Goal: Task Accomplishment & Management: Manage account settings

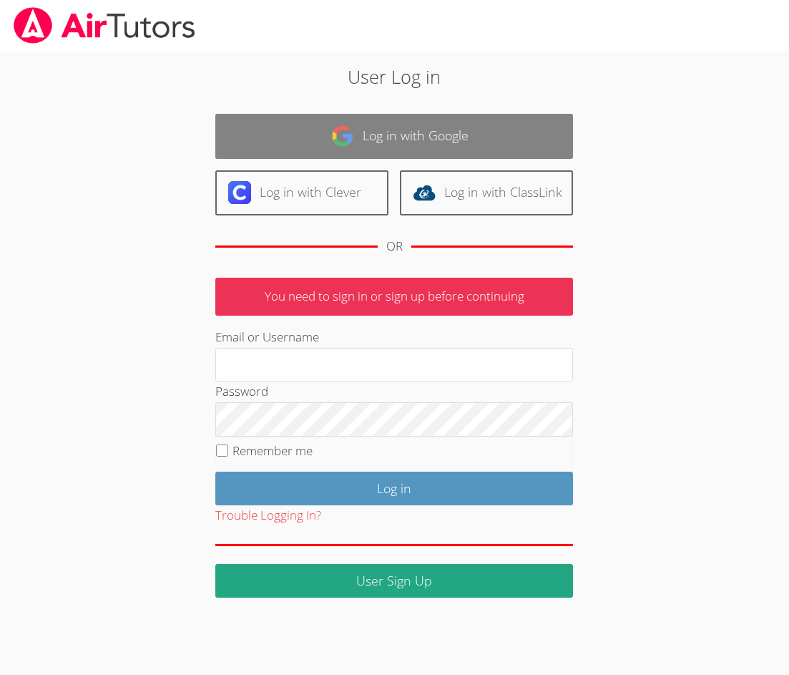
click at [329, 147] on link "Log in with Google" at bounding box center [394, 136] width 358 height 45
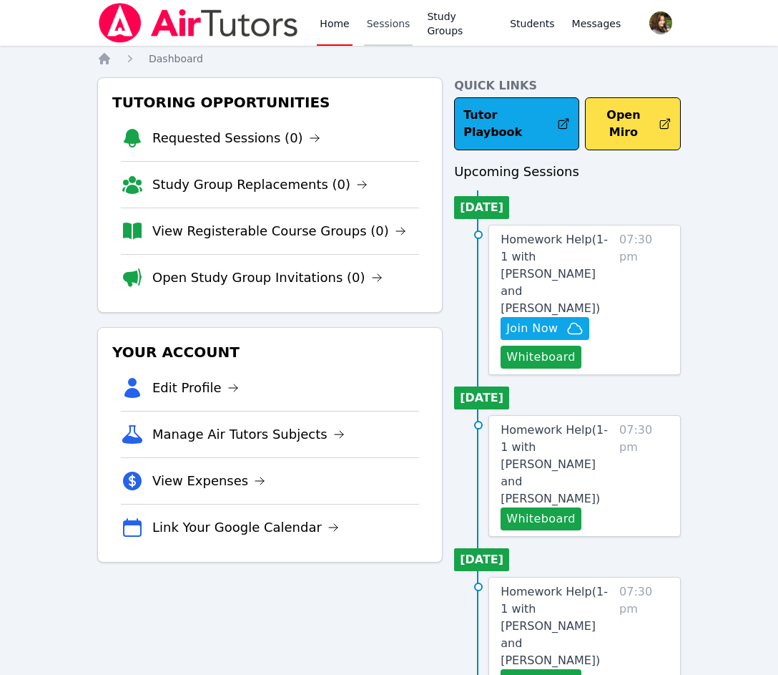
click at [384, 33] on link "Sessions" at bounding box center [388, 23] width 49 height 46
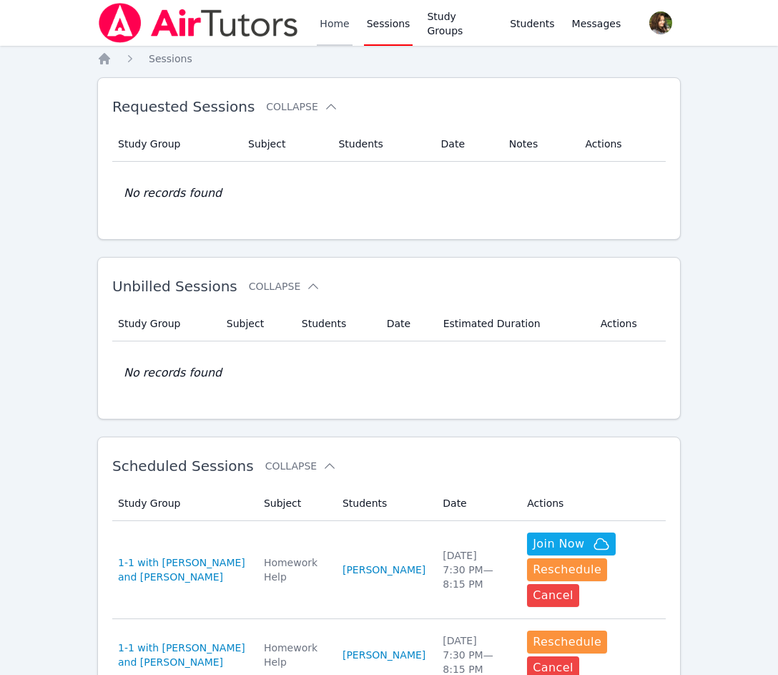
click at [319, 31] on link "Home" at bounding box center [334, 23] width 35 height 46
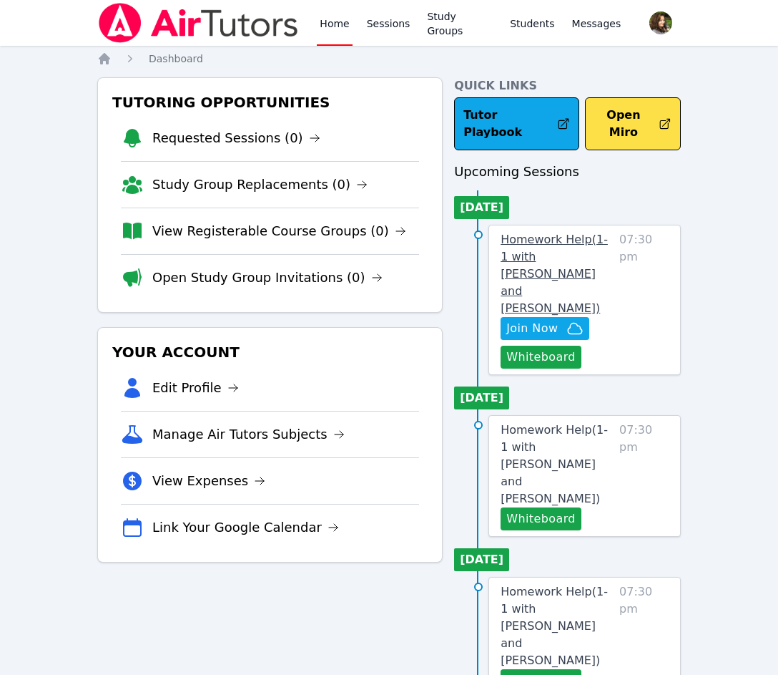
click at [534, 231] on link "Homework Help ( 1-1 with Daniel Shekhtman and Diana Carle )" at bounding box center [557, 274] width 113 height 86
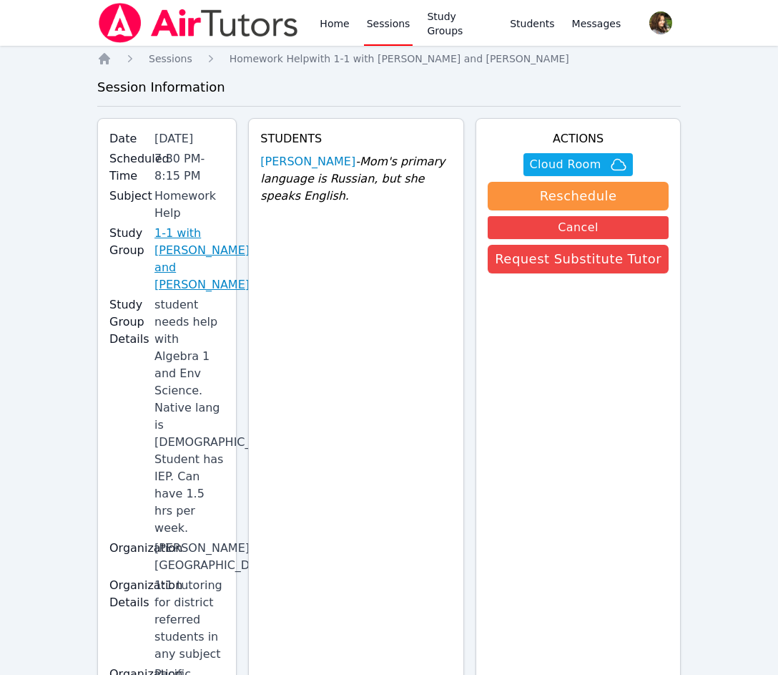
click at [205, 267] on link "1-1 with [PERSON_NAME] and [PERSON_NAME]" at bounding box center [202, 259] width 95 height 69
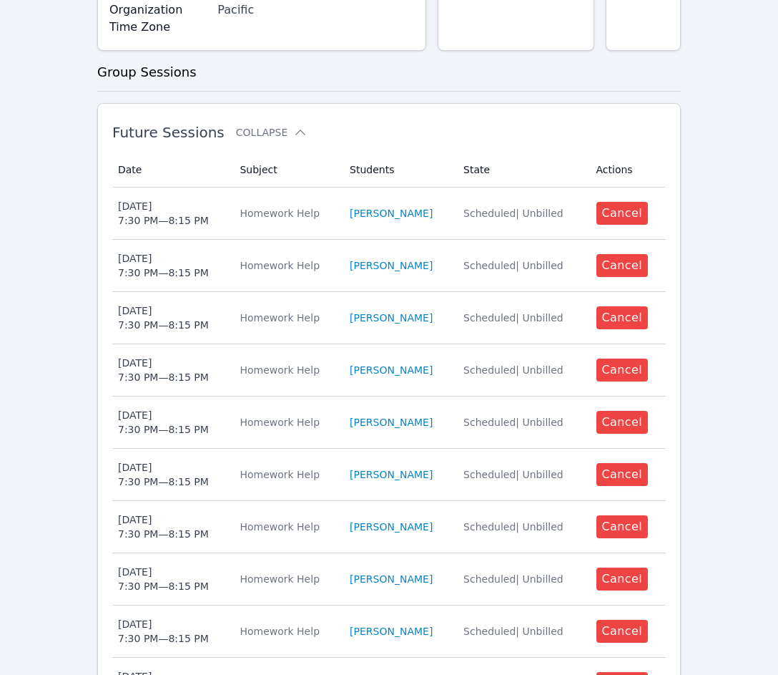
scroll to position [697, 0]
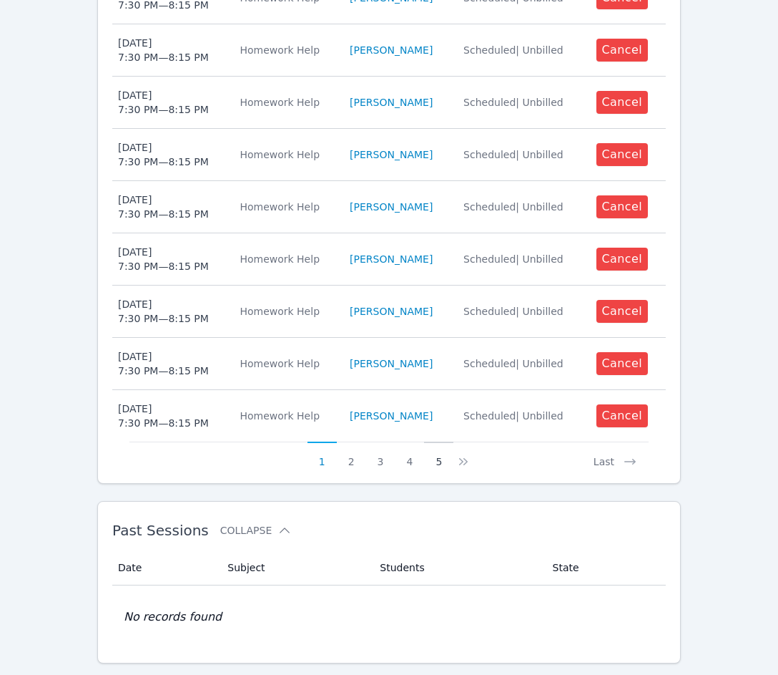
click at [442, 441] on button "5" at bounding box center [438, 454] width 29 height 27
click at [445, 441] on button "7" at bounding box center [447, 454] width 29 height 27
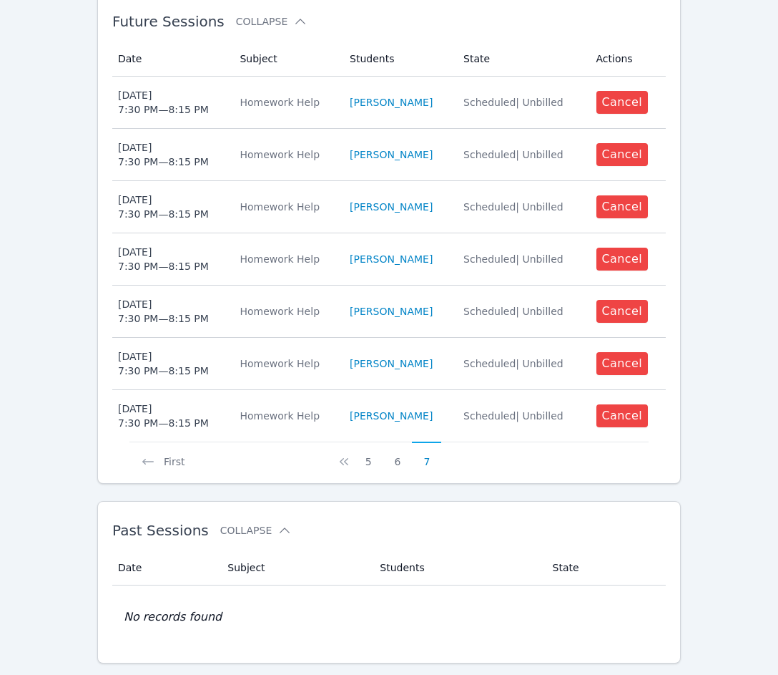
click at [423, 441] on button "7" at bounding box center [426, 454] width 29 height 27
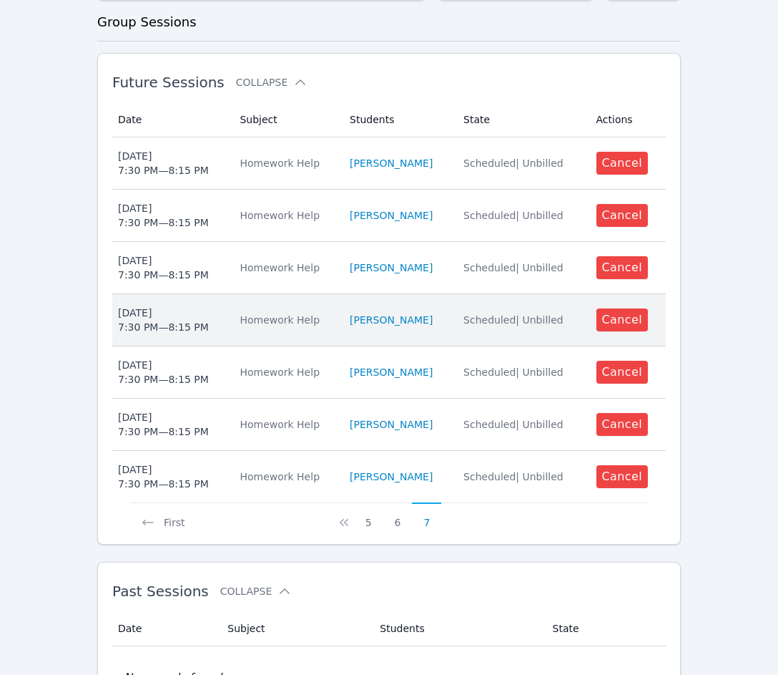
scroll to position [325, 0]
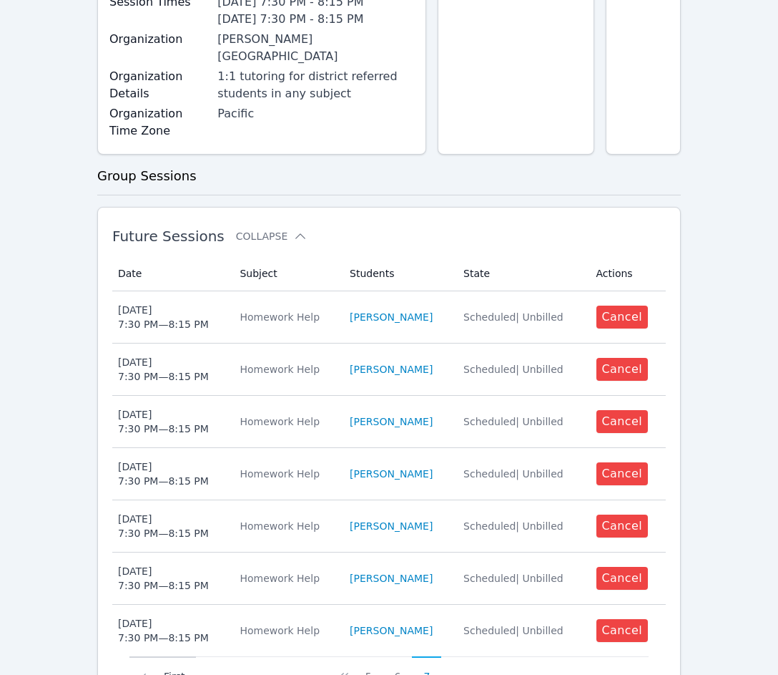
click at [170, 656] on button "First" at bounding box center [162, 669] width 67 height 27
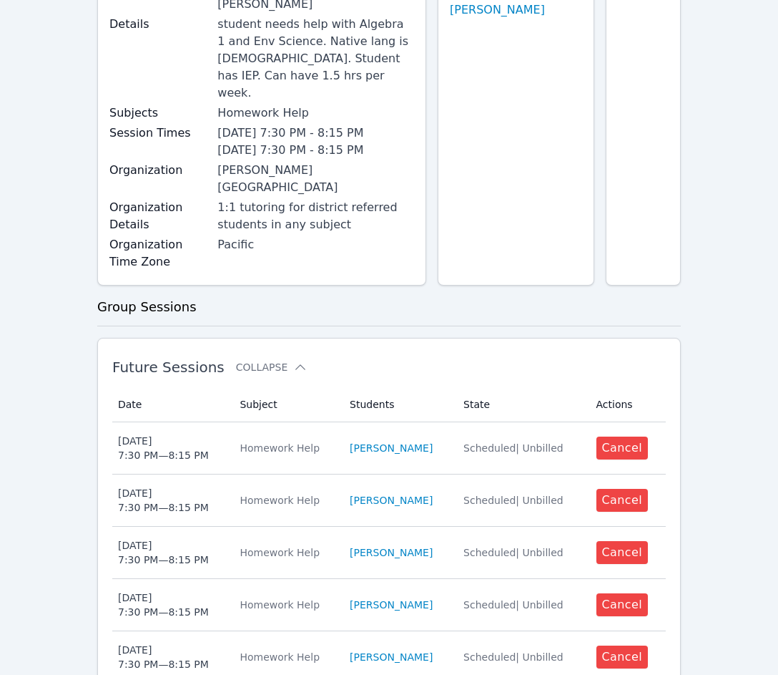
scroll to position [0, 0]
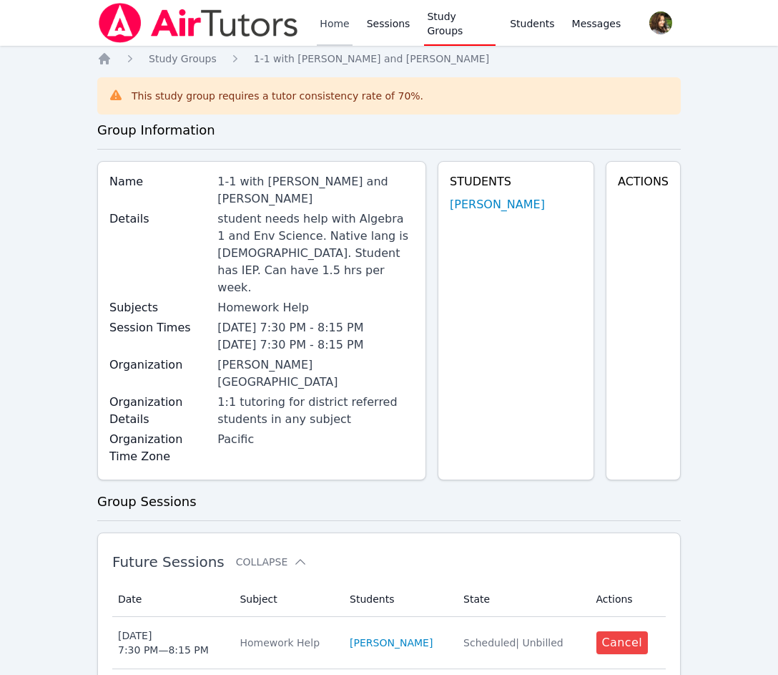
click at [330, 21] on link "Home" at bounding box center [334, 23] width 35 height 46
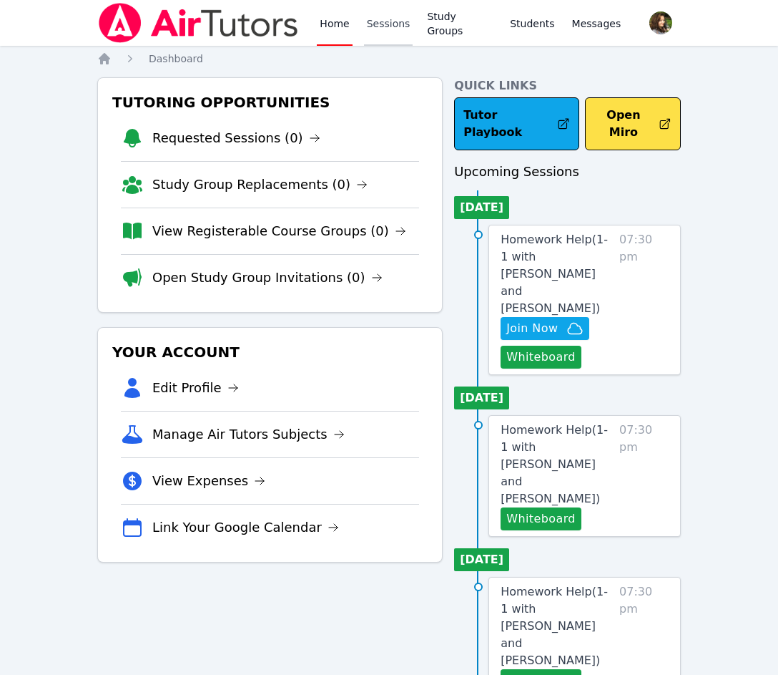
click at [383, 24] on link "Sessions" at bounding box center [388, 23] width 49 height 46
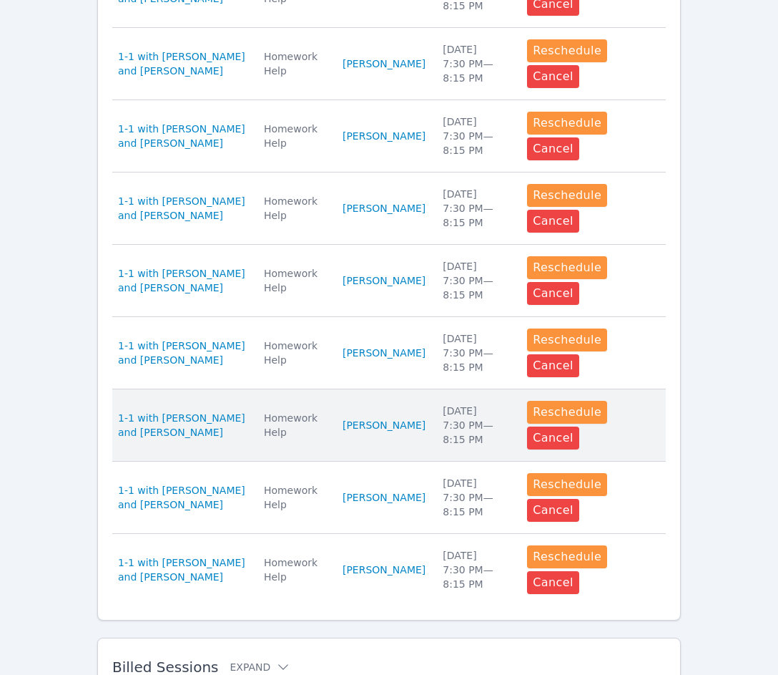
scroll to position [665, 0]
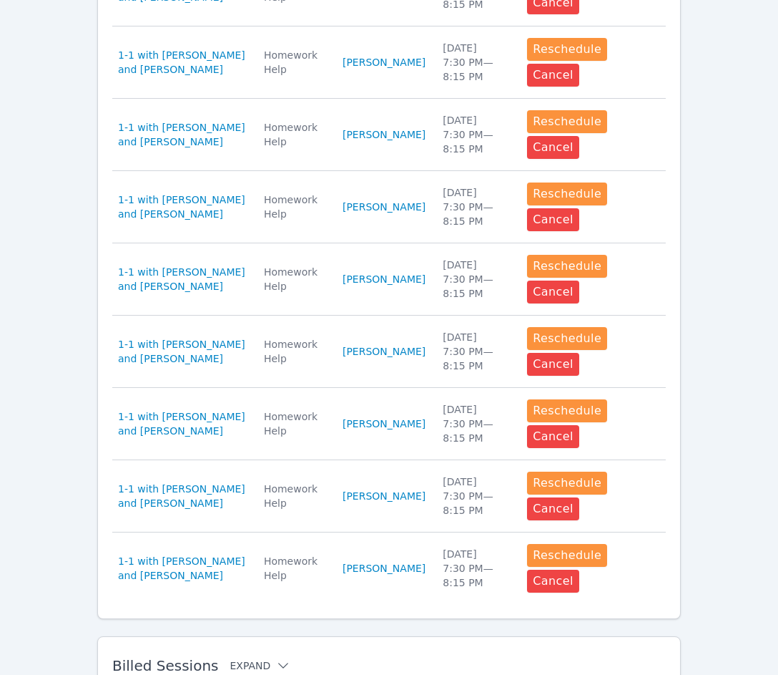
click at [250, 658] on button "Expand" at bounding box center [260, 665] width 61 height 14
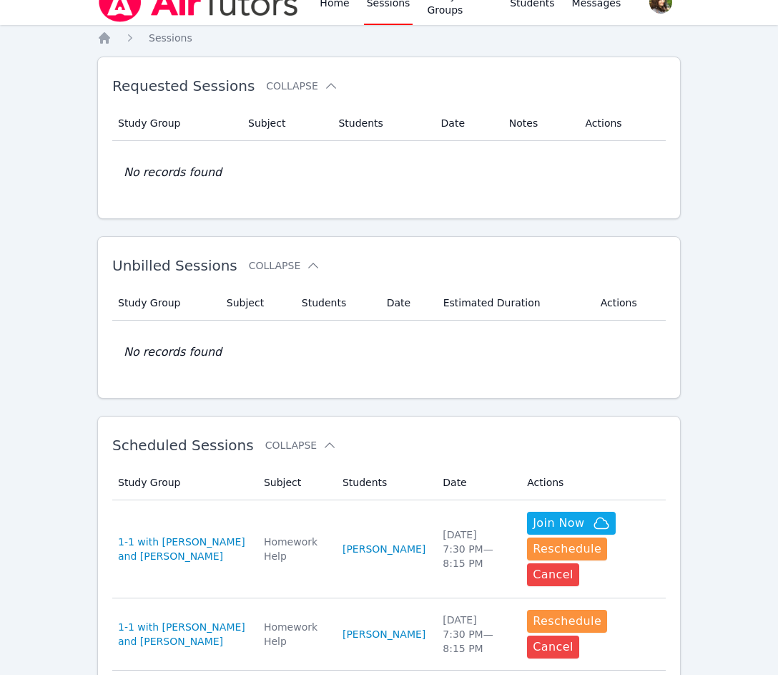
scroll to position [0, 0]
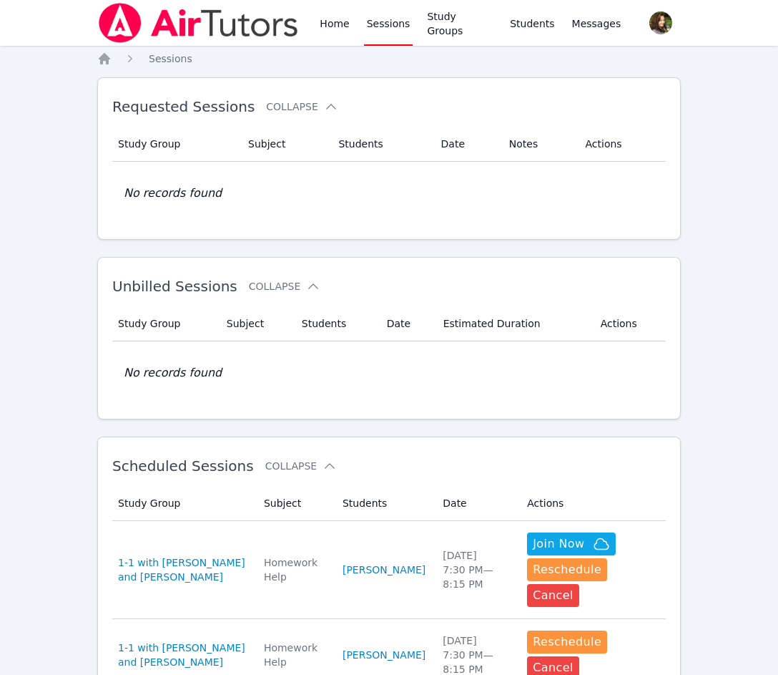
click at [192, 25] on img at bounding box center [198, 23] width 202 height 40
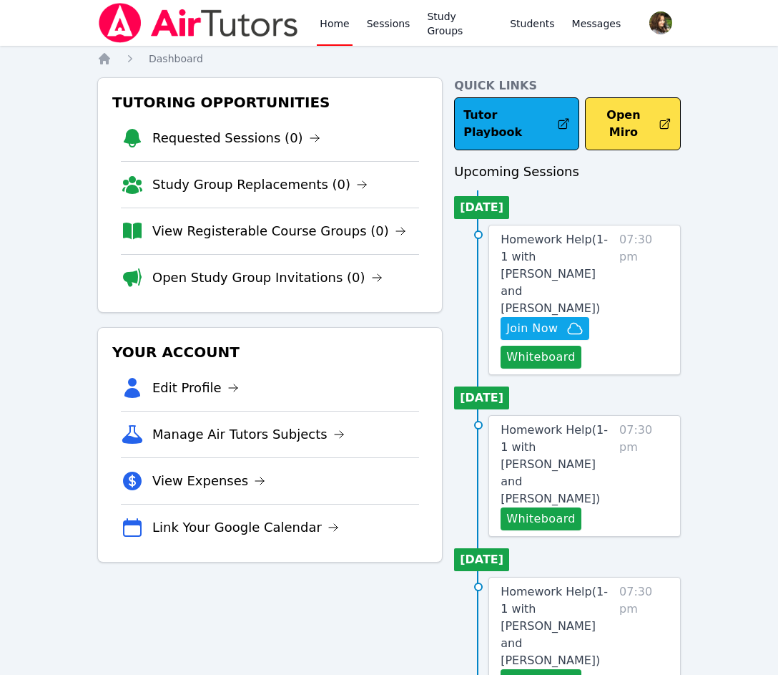
click at [553, 346] on button "Whiteboard" at bounding box center [541, 357] width 81 height 23
click at [544, 507] on button "Whiteboard" at bounding box center [541, 518] width 81 height 23
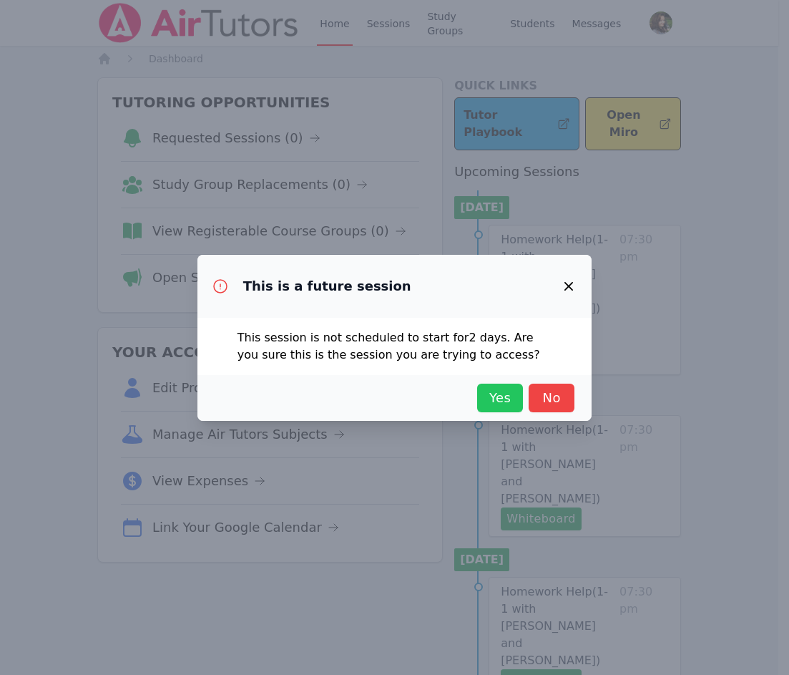
click at [494, 396] on span "Yes" at bounding box center [499, 398] width 31 height 20
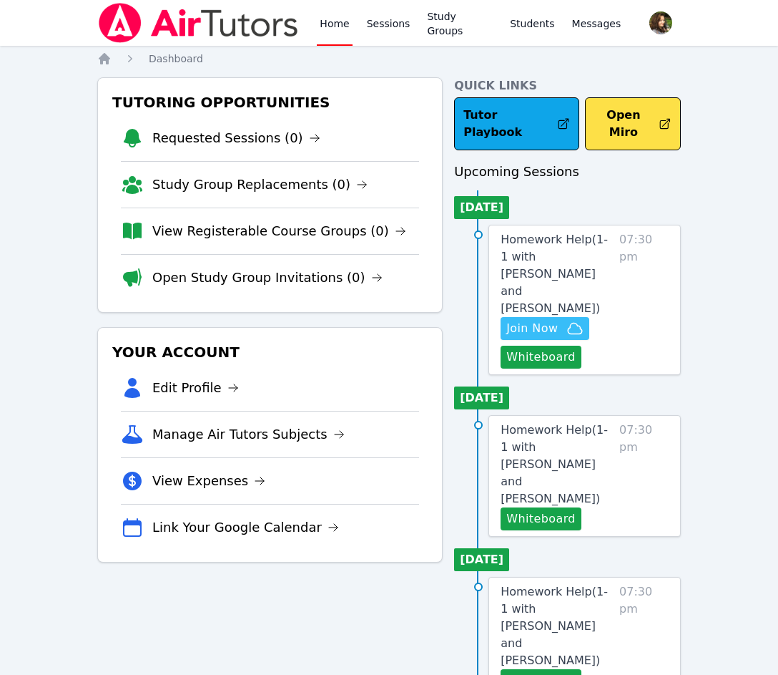
click at [547, 320] on span "Join Now" at bounding box center [532, 328] width 52 height 17
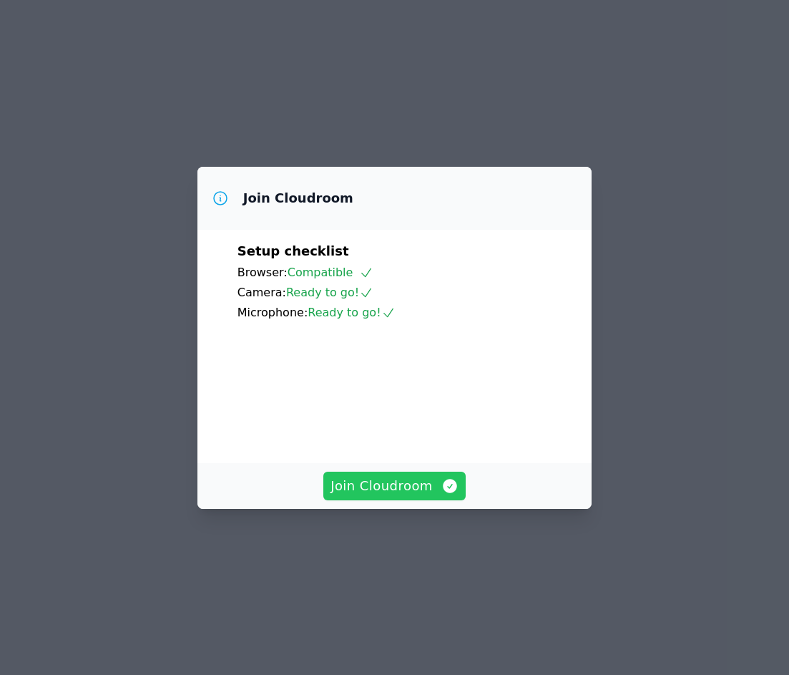
click at [422, 496] on span "Join Cloudroom" at bounding box center [394, 486] width 128 height 20
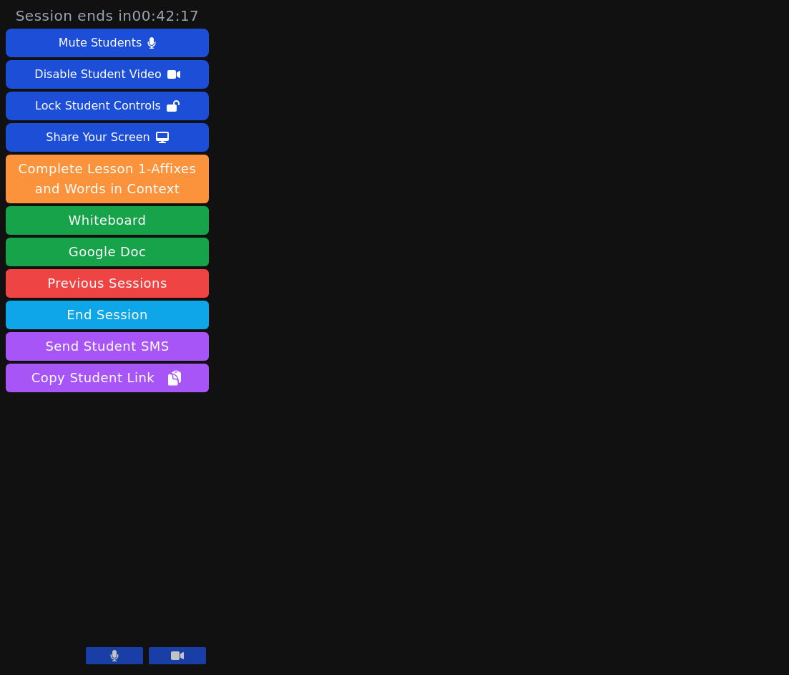
click at [110, 657] on icon at bounding box center [114, 655] width 9 height 11
click at [110, 657] on icon at bounding box center [114, 655] width 14 height 11
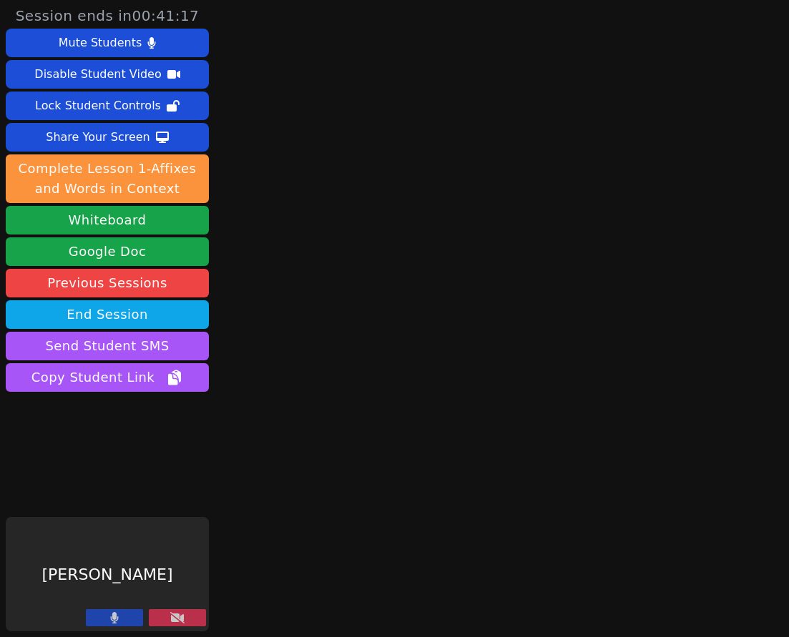
click at [178, 613] on icon at bounding box center [177, 617] width 14 height 11
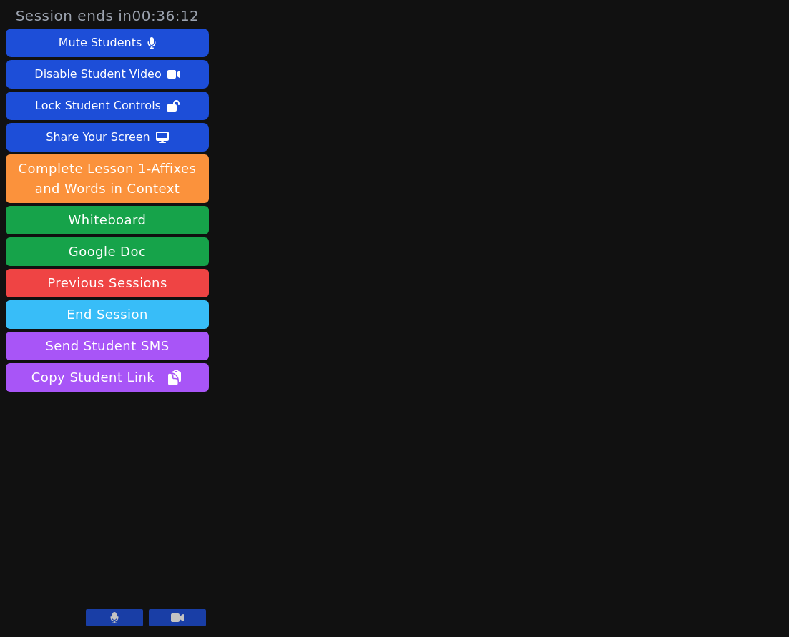
click at [163, 315] on button "End Session" at bounding box center [107, 314] width 203 height 29
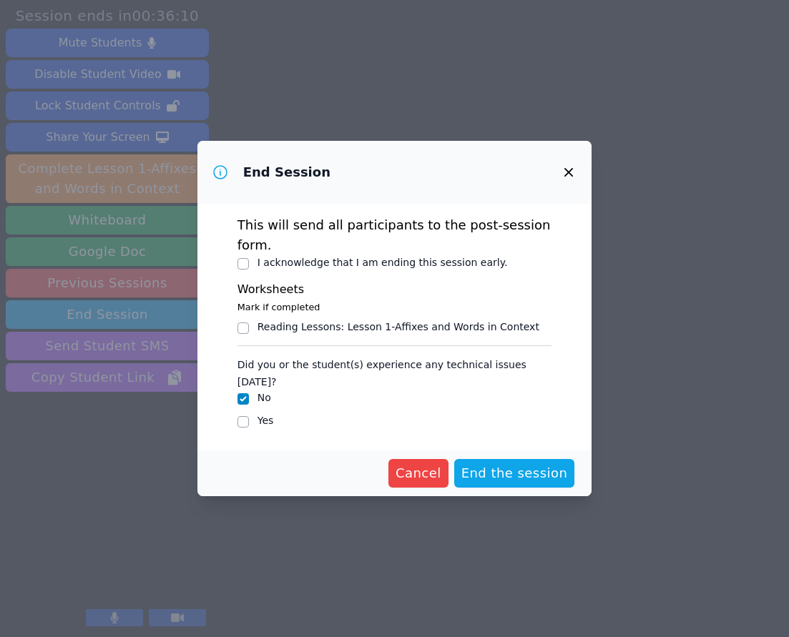
click at [329, 268] on label "I acknowledge that I am ending this session early." at bounding box center [383, 262] width 250 height 11
click at [249, 270] on input "I acknowledge that I am ending this session early." at bounding box center [242, 263] width 11 height 11
checkbox input "true"
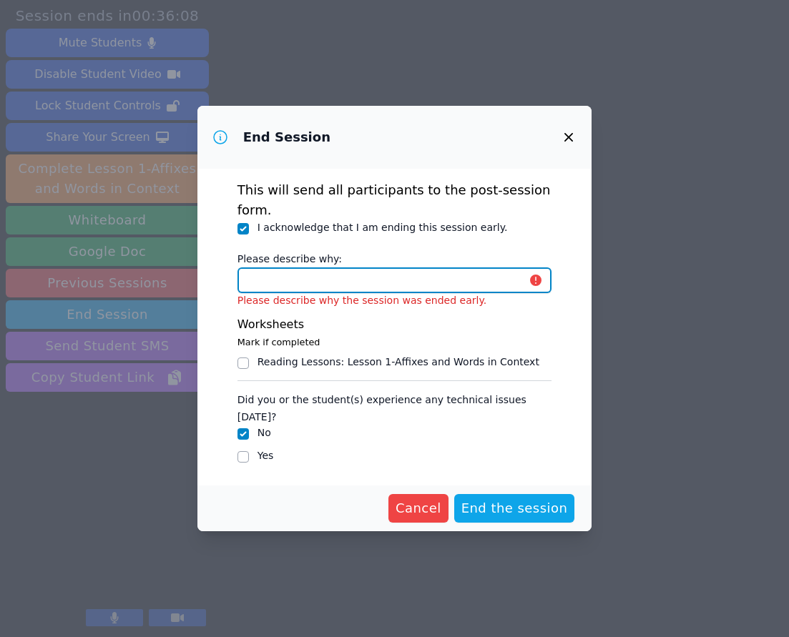
click at [315, 291] on input "Please describe why:" at bounding box center [394, 281] width 315 height 26
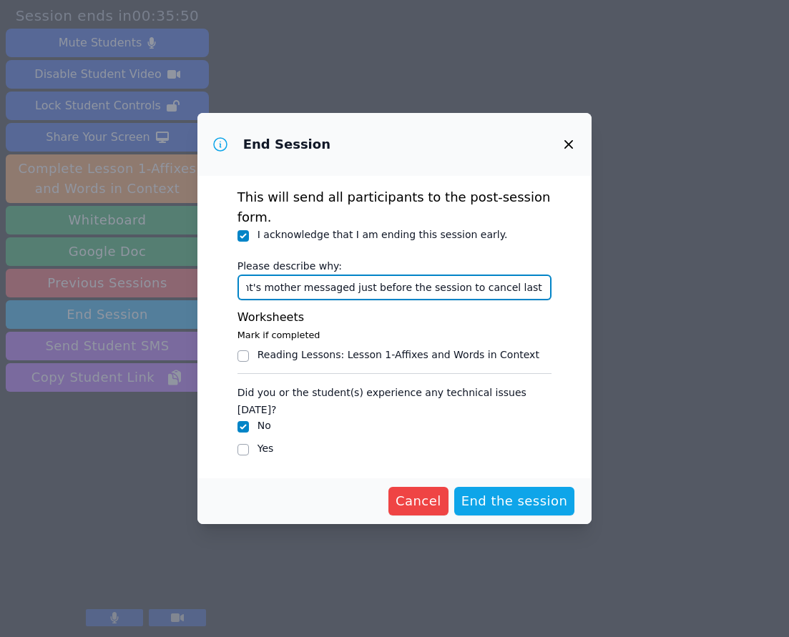
scroll to position [0, 34]
click at [424, 288] on input "Student's mother messaged just before the session to cancel last minute." at bounding box center [394, 288] width 315 height 26
type input "Student's mother messaged just before the session to cancel last minute."
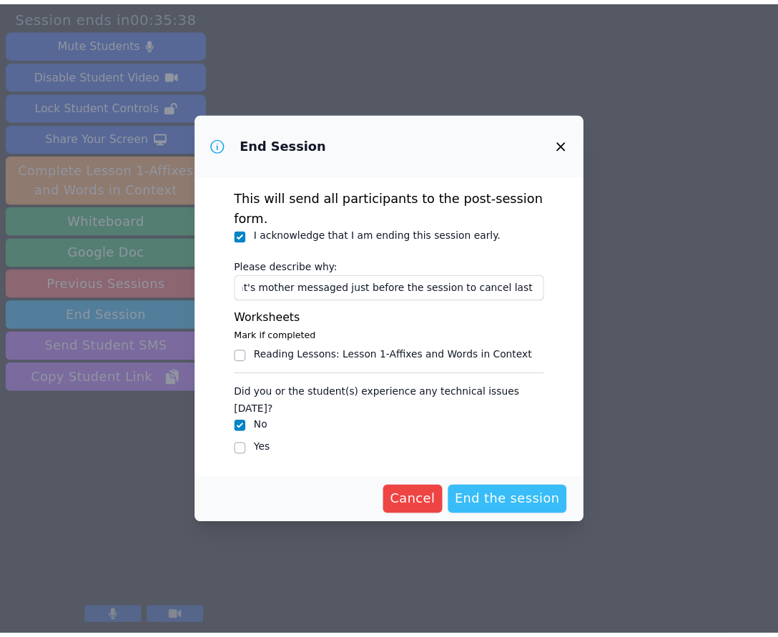
scroll to position [0, 0]
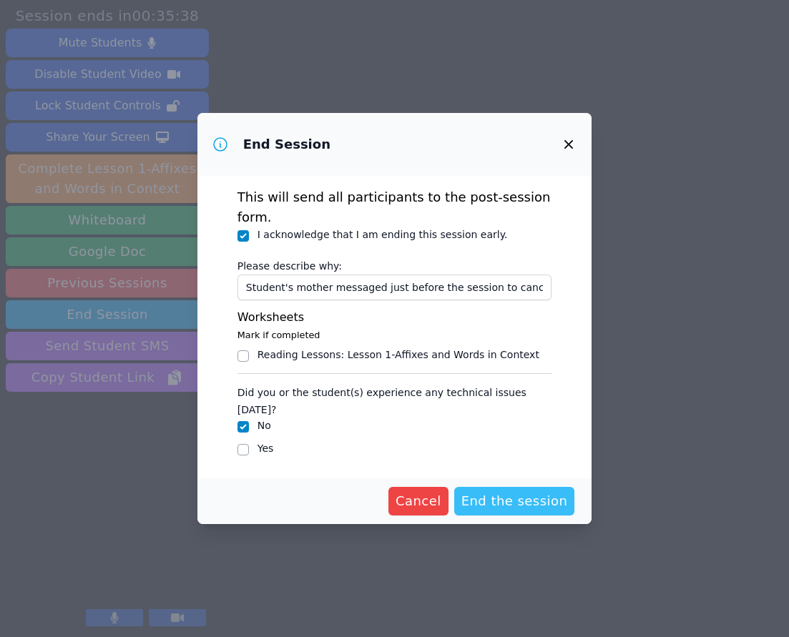
click at [545, 491] on span "End the session" at bounding box center [514, 501] width 107 height 20
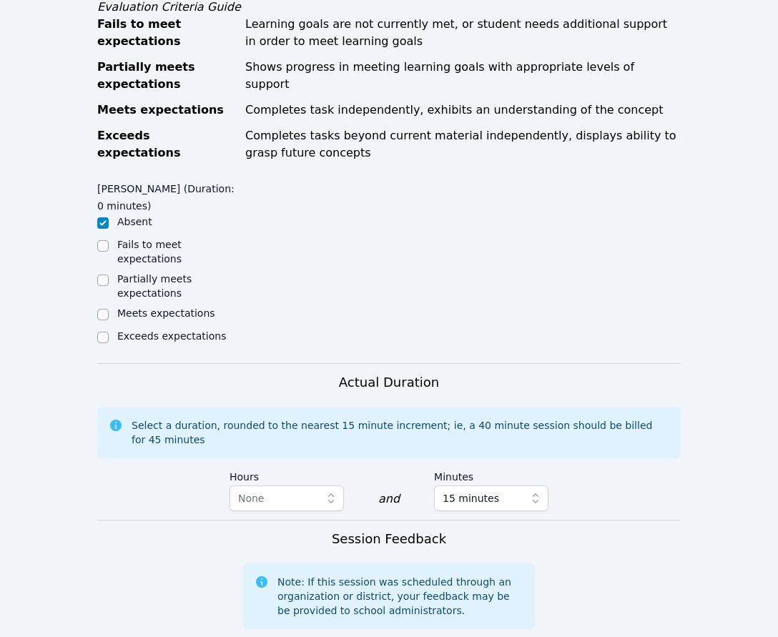
scroll to position [787, 0]
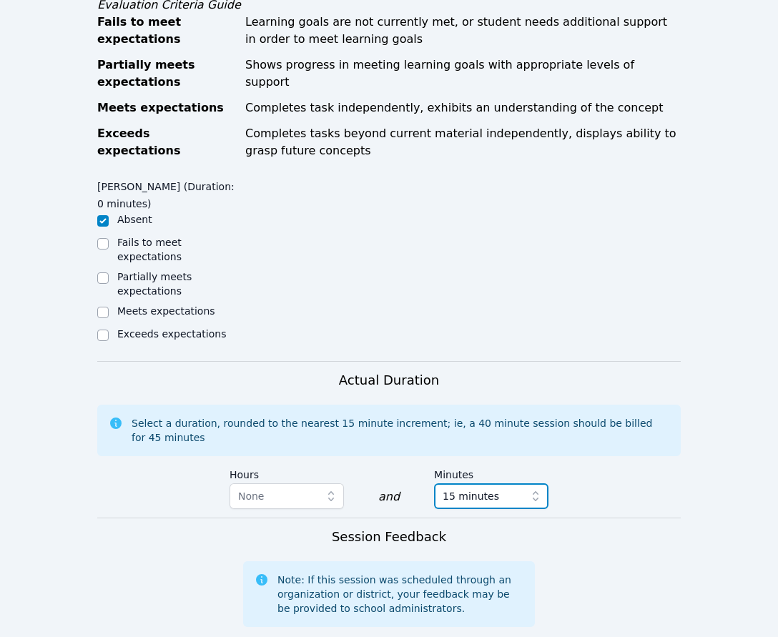
click at [535, 489] on icon "button" at bounding box center [536, 496] width 14 height 14
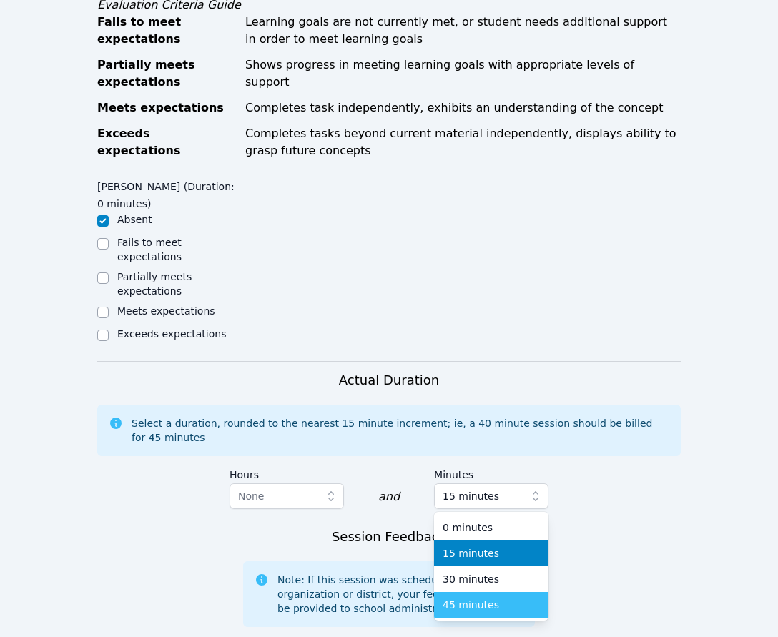
click at [501, 598] on div "45 minutes" at bounding box center [491, 605] width 97 height 14
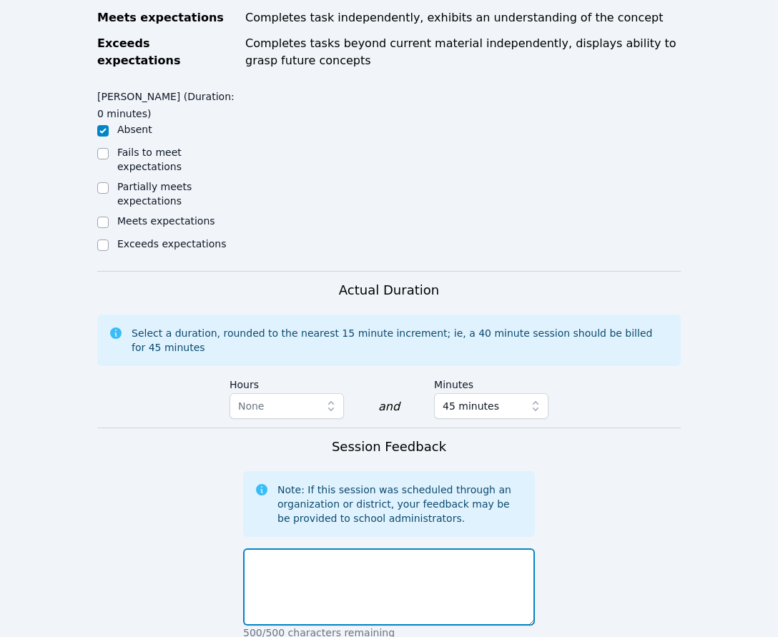
scroll to position [1058, 0]
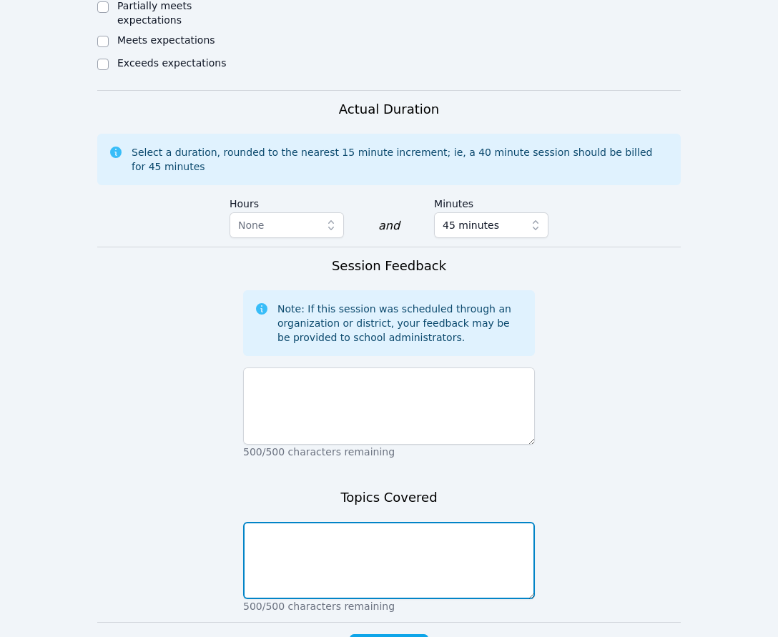
click at [343, 522] on textarea at bounding box center [389, 560] width 292 height 77
type textarea "NA"
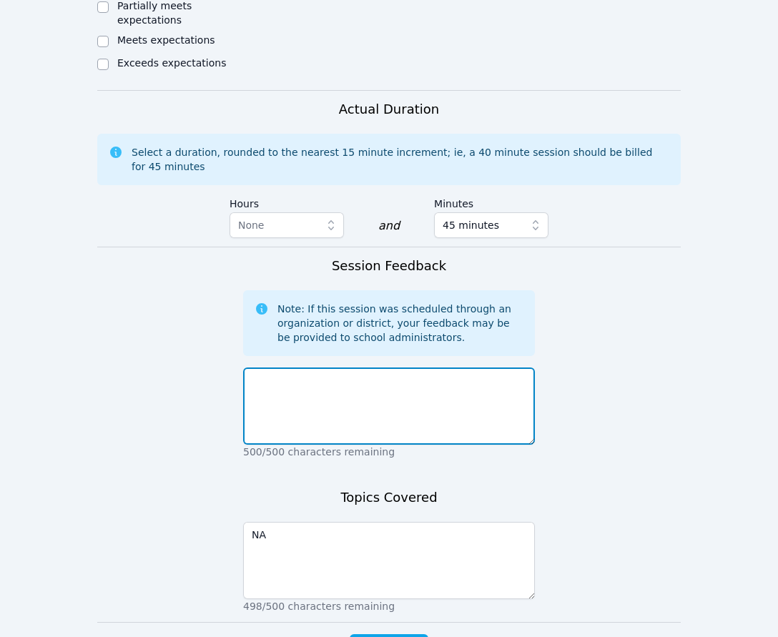
click at [309, 368] on textarea at bounding box center [389, 406] width 292 height 77
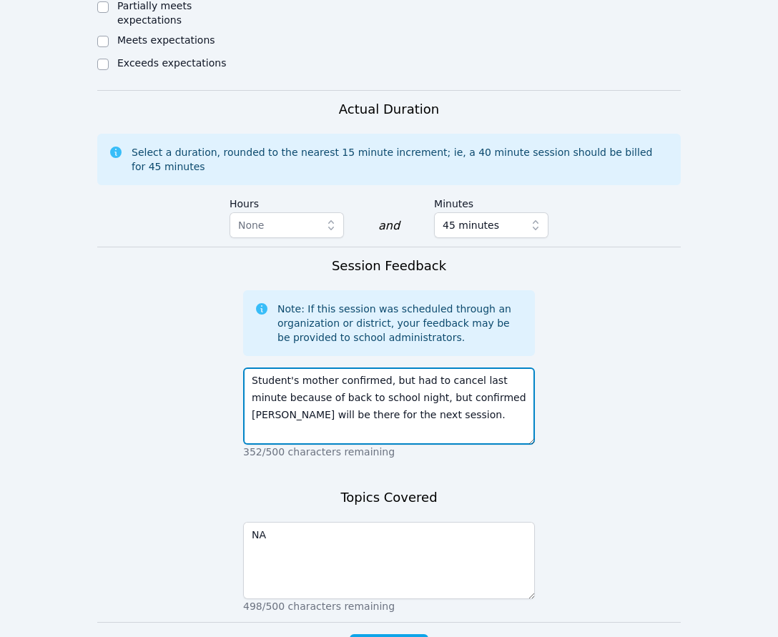
drag, startPoint x: 301, startPoint y: 301, endPoint x: 242, endPoint y: 304, distance: 59.4
click at [242, 304] on form "Student Participation Do not enter a participation level for ABSENT students [P…" at bounding box center [389, 83] width 584 height 1215
drag, startPoint x: 290, startPoint y: 319, endPoint x: 240, endPoint y: 322, distance: 50.2
click at [240, 322] on form "Student Participation Do not enter a participation level for ABSENT students [P…" at bounding box center [389, 83] width 584 height 1215
type textarea "Student's mother confirmed, but had to cancel last minute due to back to school…"
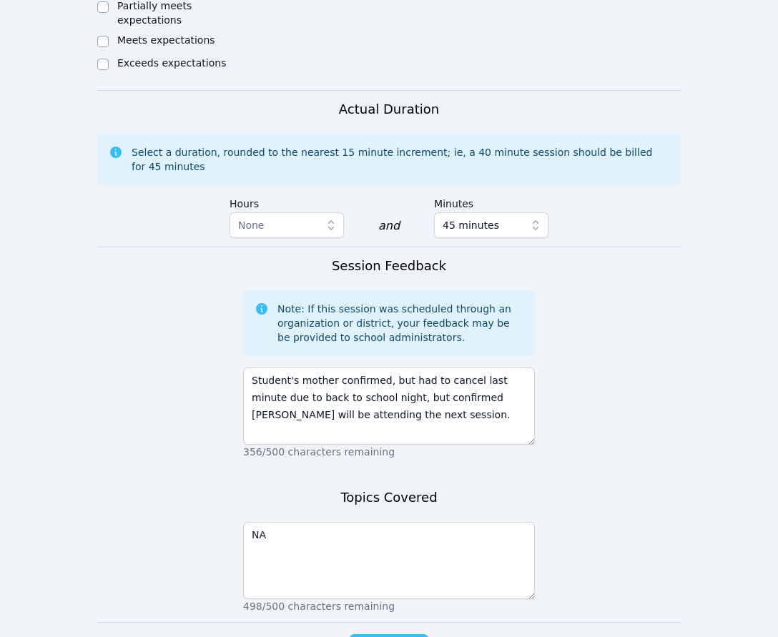
click at [399, 639] on span "Complete" at bounding box center [389, 649] width 64 height 20
